Goal: Transaction & Acquisition: Purchase product/service

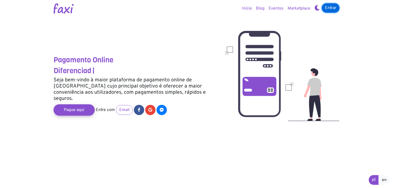
click at [329, 7] on link "Entrar" at bounding box center [331, 7] width 18 height 9
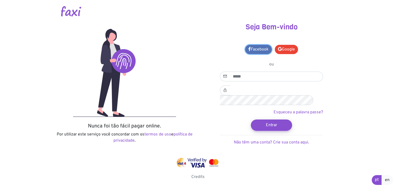
click at [253, 50] on link "Facebook" at bounding box center [258, 49] width 27 height 9
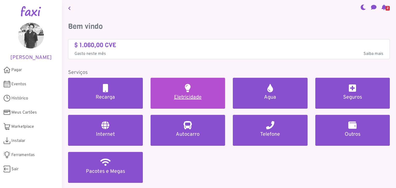
click at [175, 92] on link "Eletricidade" at bounding box center [188, 93] width 75 height 31
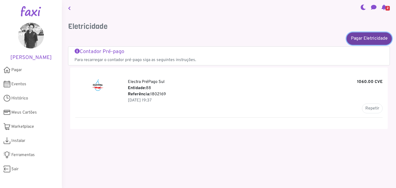
click at [355, 40] on link "Pagar Eletricidade" at bounding box center [369, 38] width 45 height 12
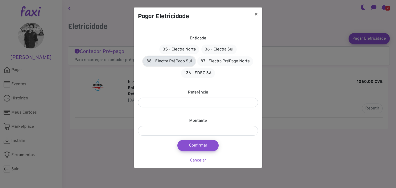
click at [173, 63] on link "88 - Electra PréPago Sul" at bounding box center [169, 61] width 52 height 10
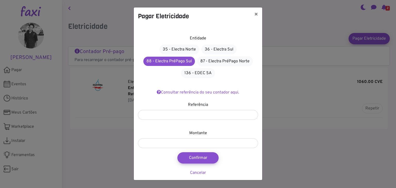
click at [194, 120] on div "Entidade 35 - Electra Norte 36 - Electra Sul 88 - Electra PréPago Sul 87 - Elec…" at bounding box center [198, 102] width 128 height 155
click at [189, 114] on input "number" at bounding box center [198, 115] width 120 height 10
type input "*******"
click at [199, 140] on input "number" at bounding box center [198, 143] width 120 height 10
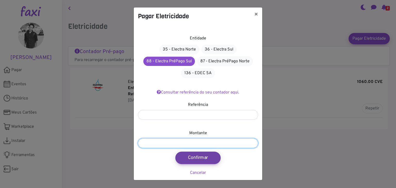
type input "****"
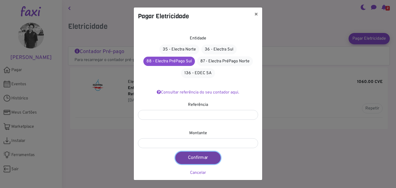
click at [203, 161] on button "Confirmar" at bounding box center [197, 158] width 45 height 12
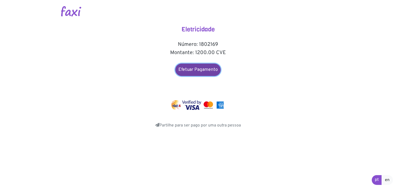
click at [199, 65] on link "Efetuar Pagamento" at bounding box center [197, 70] width 45 height 12
